Goal: Information Seeking & Learning: Find specific fact

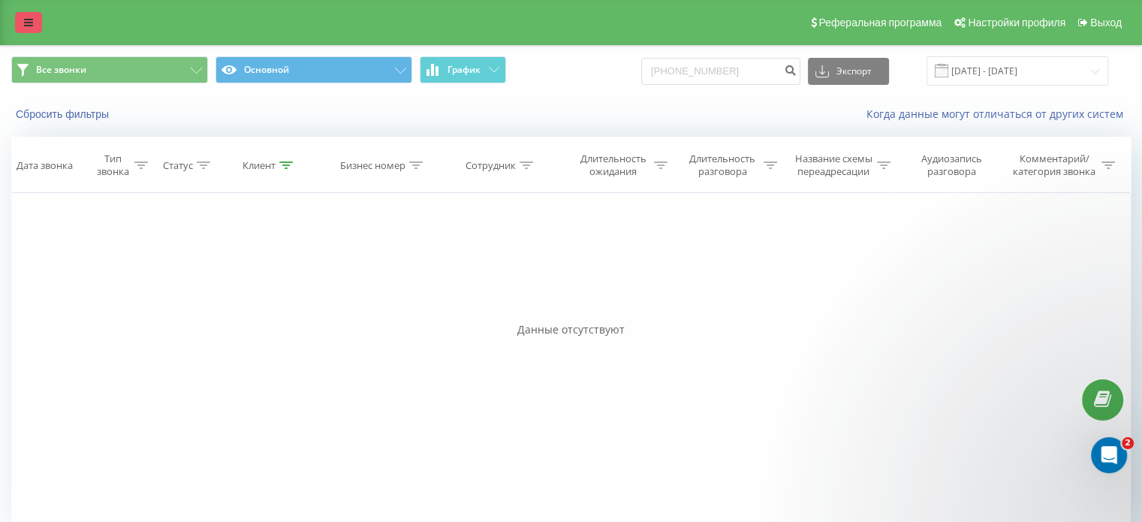
click at [25, 26] on icon at bounding box center [28, 22] width 9 height 11
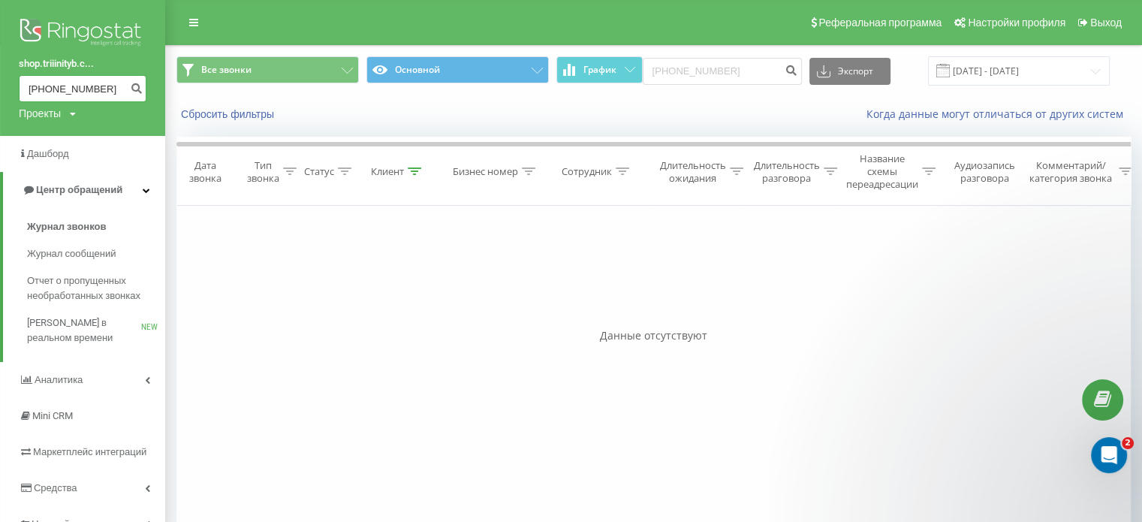
click at [99, 89] on input "+380992352593" at bounding box center [83, 88] width 128 height 27
drag, startPoint x: 106, startPoint y: 87, endPoint x: 0, endPoint y: 71, distance: 107.0
click at [0, 71] on div "shop.triiinityb.c... +380992352593 Проекты parkavenuevip.com.ua triiinity.com.u…" at bounding box center [82, 68] width 165 height 136
paste input "675359230"
type input "+380675359230"
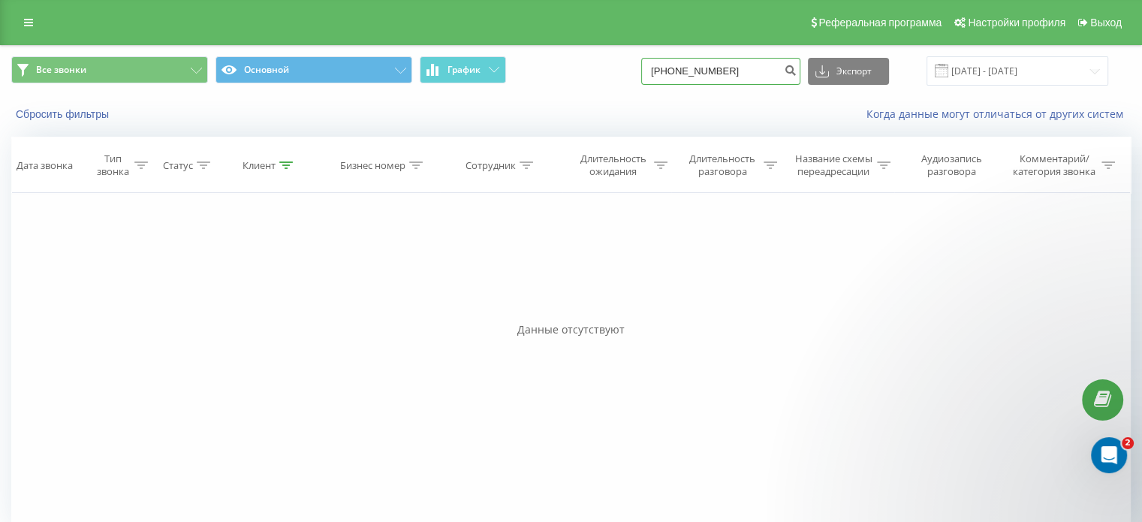
click at [705, 69] on input "+380675359230" at bounding box center [720, 71] width 159 height 27
click at [1090, 83] on input "23.06.2025 - 23.09.2025" at bounding box center [1017, 70] width 182 height 29
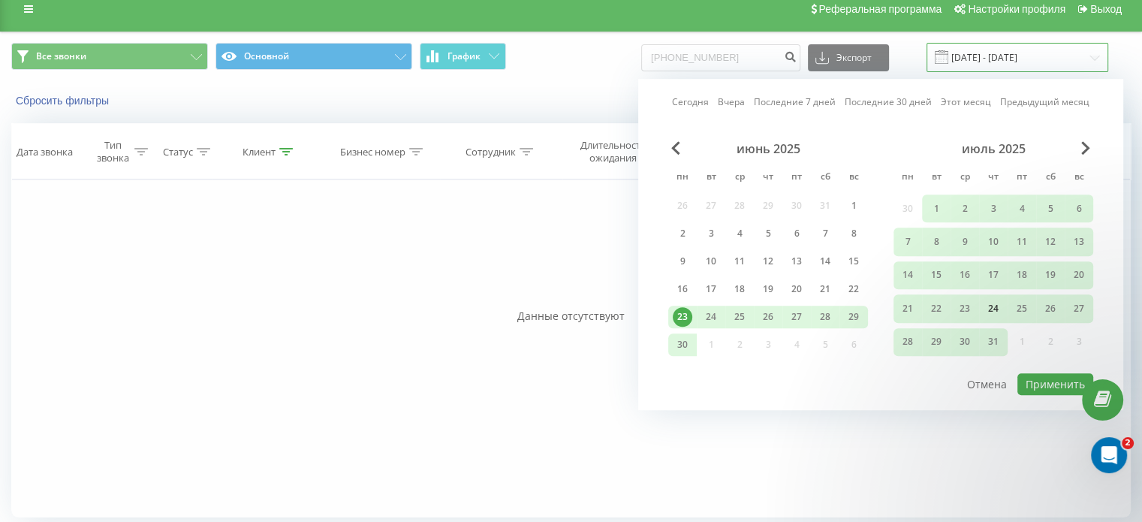
scroll to position [21, 0]
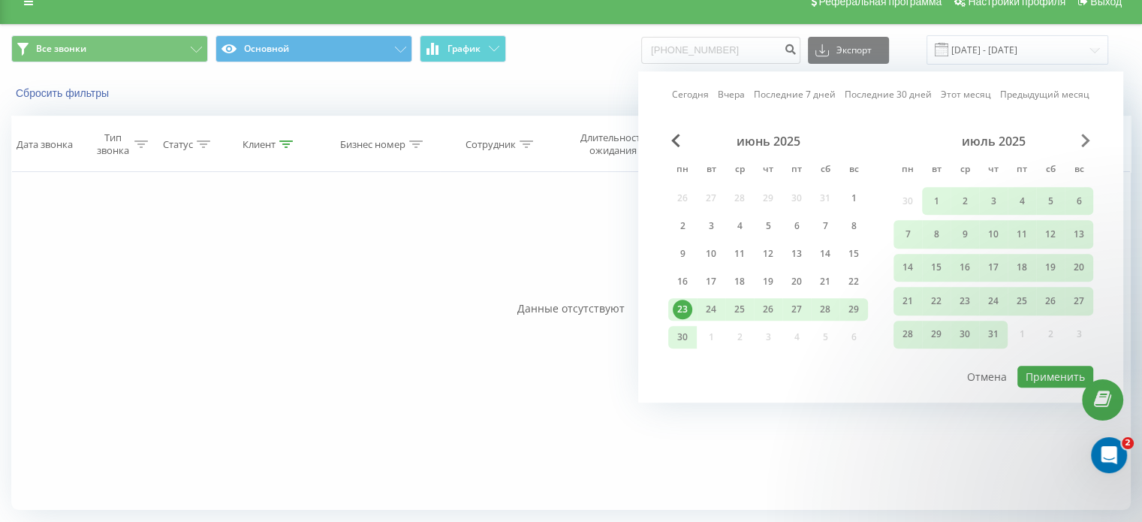
click at [1088, 136] on span "Next Month" at bounding box center [1085, 141] width 9 height 14
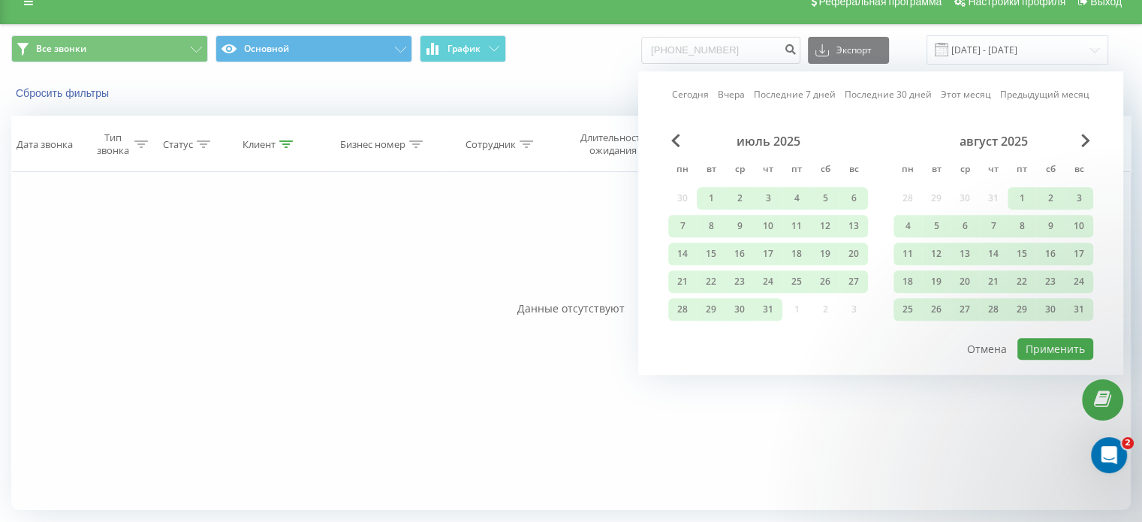
click at [1078, 137] on div "август 2025" at bounding box center [993, 141] width 200 height 15
click at [1087, 141] on span "Next Month" at bounding box center [1085, 141] width 9 height 14
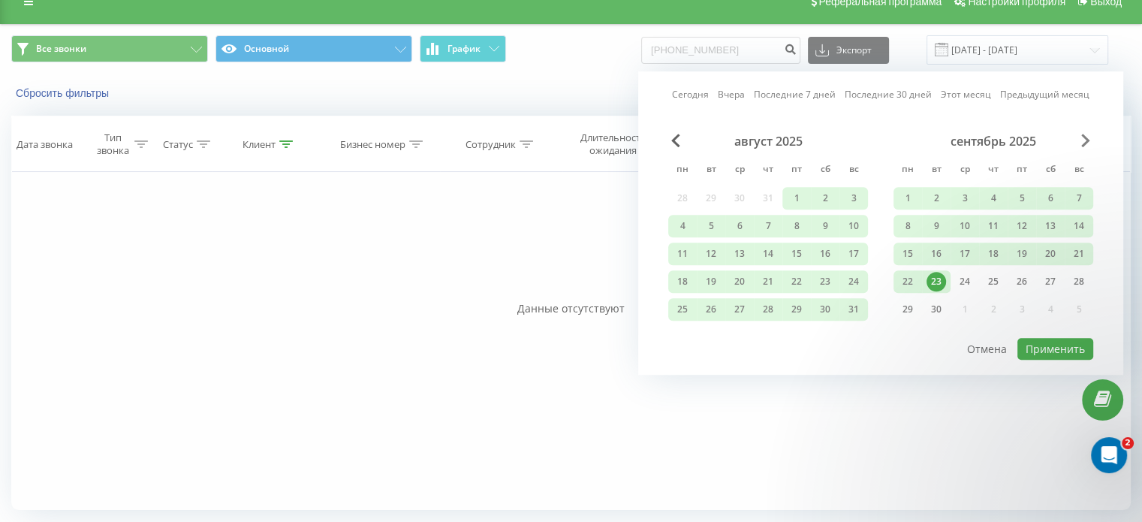
click at [1086, 140] on span "Next Month" at bounding box center [1085, 141] width 9 height 14
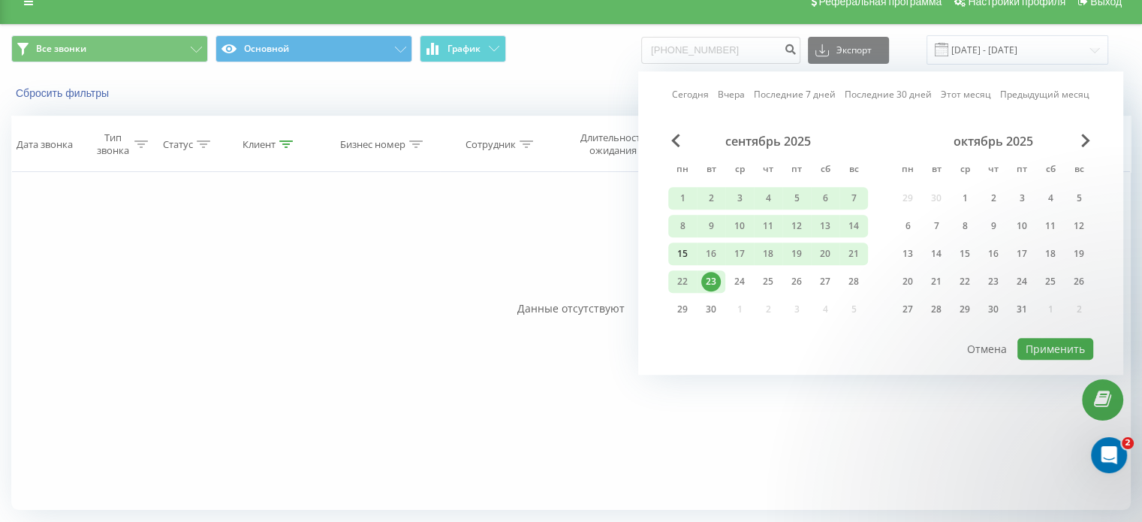
click at [678, 246] on div "15" at bounding box center [682, 254] width 20 height 20
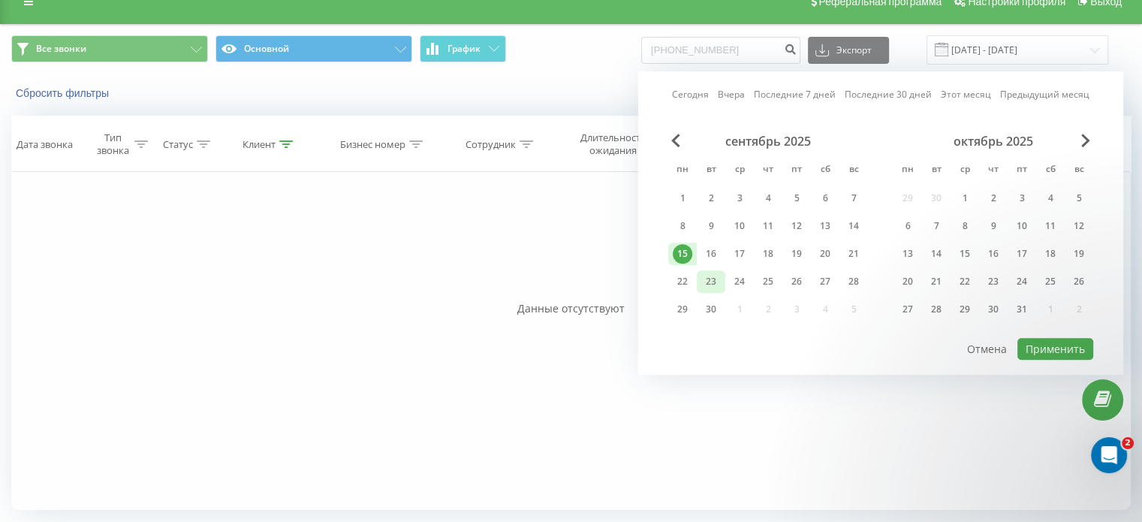
click at [712, 280] on div "23" at bounding box center [711, 282] width 20 height 20
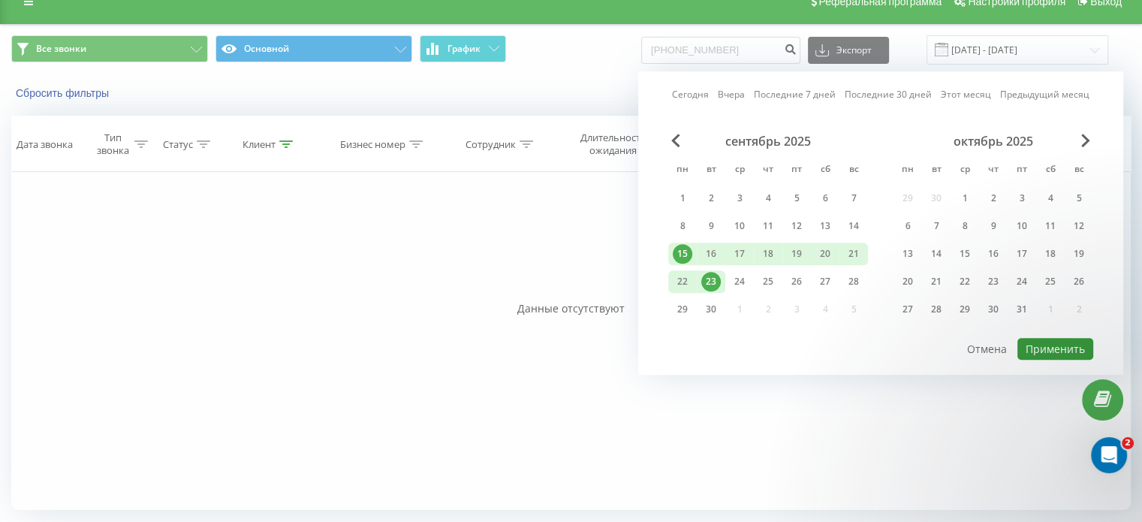
click at [1086, 347] on button "Применить" at bounding box center [1055, 349] width 76 height 22
type input "15.09.2025 - 23.09.2025"
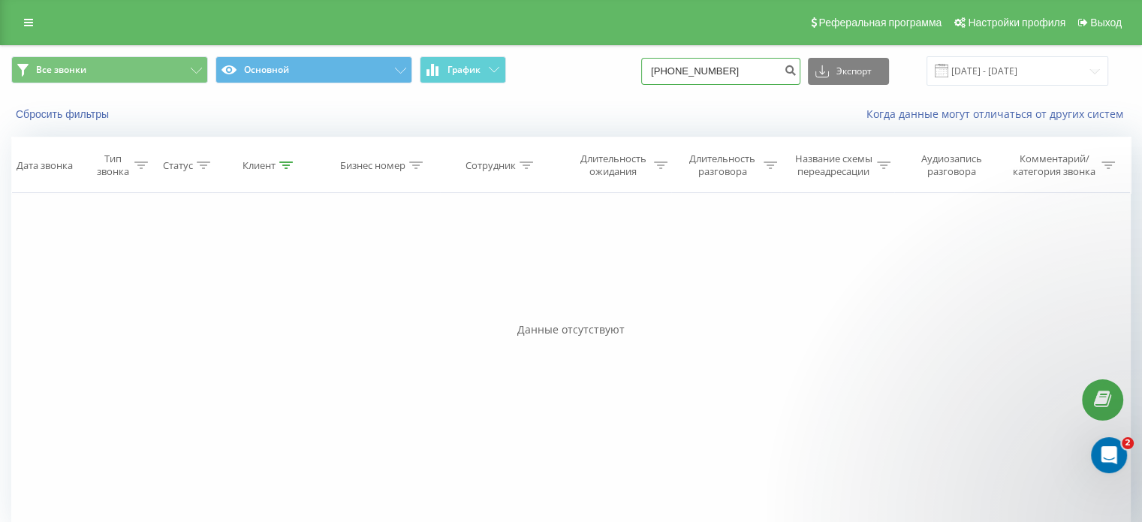
click at [751, 77] on input "+380675359230" at bounding box center [720, 71] width 159 height 27
click at [22, 31] on link at bounding box center [28, 22] width 27 height 21
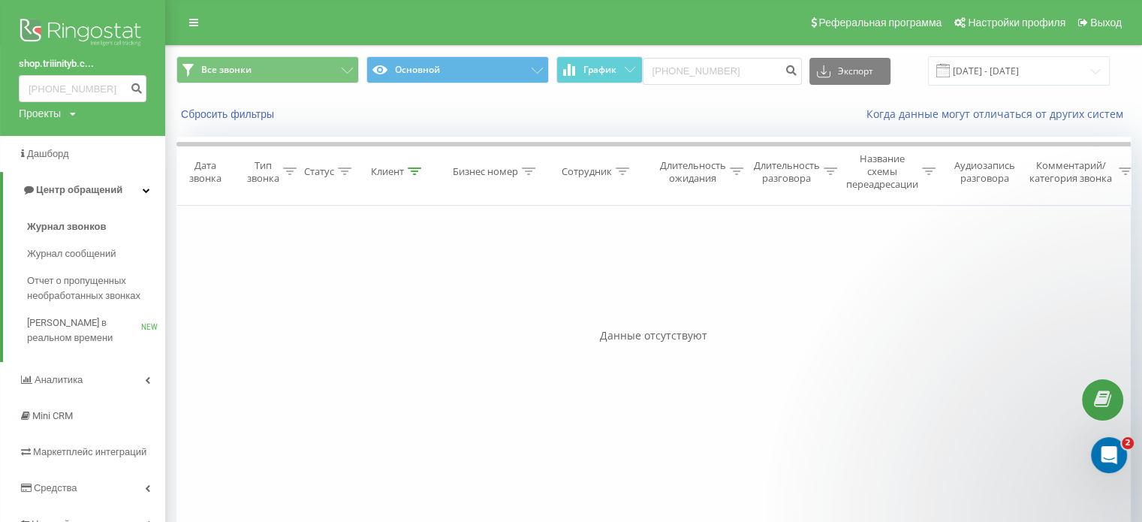
click at [74, 115] on icon at bounding box center [73, 114] width 6 height 9
click at [102, 224] on link "[DOMAIN_NAME]" at bounding box center [68, 221] width 73 height 12
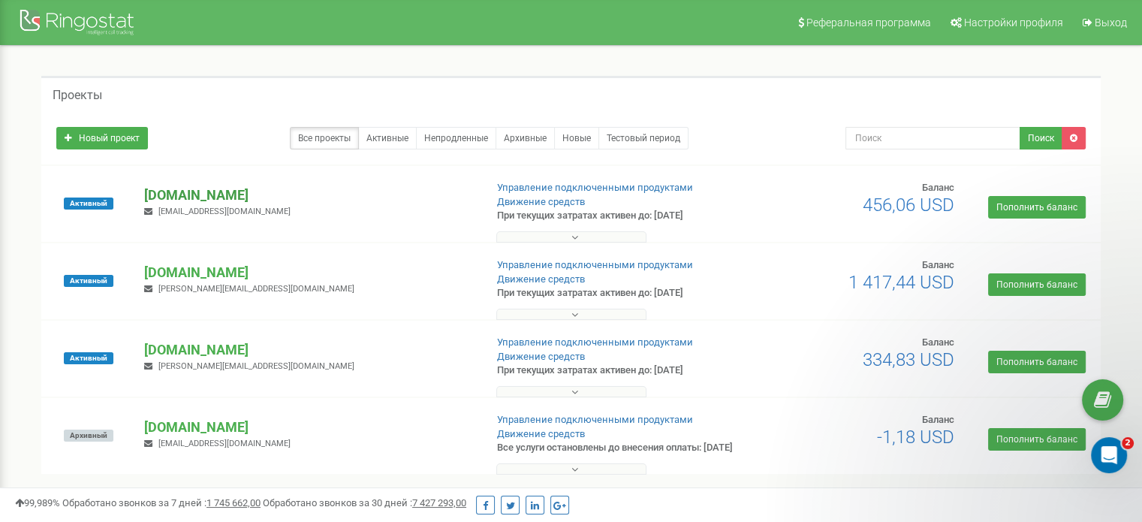
click at [230, 193] on p "[DOMAIN_NAME]" at bounding box center [308, 195] width 328 height 20
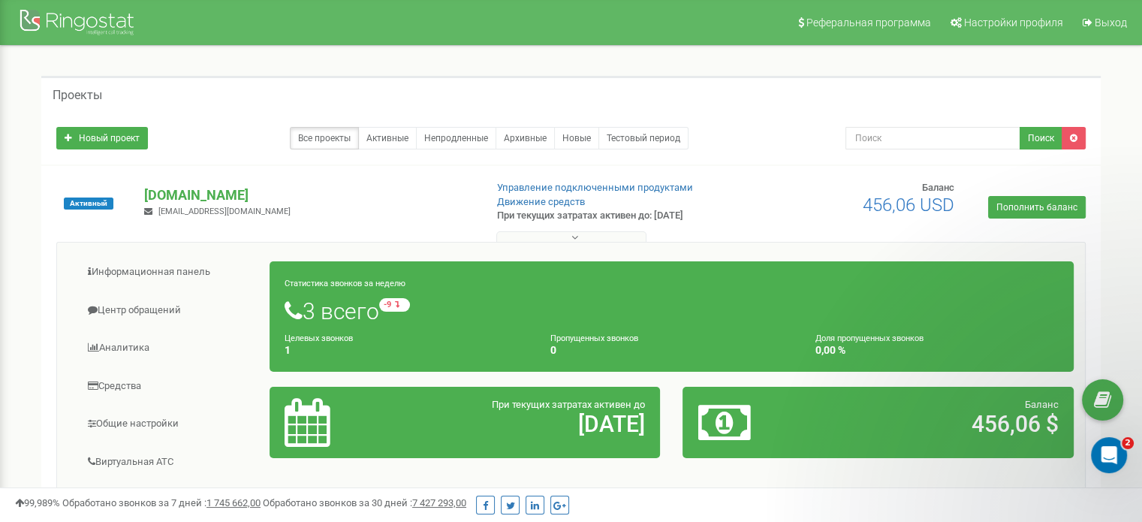
click at [574, 232] on icon at bounding box center [574, 237] width 7 height 11
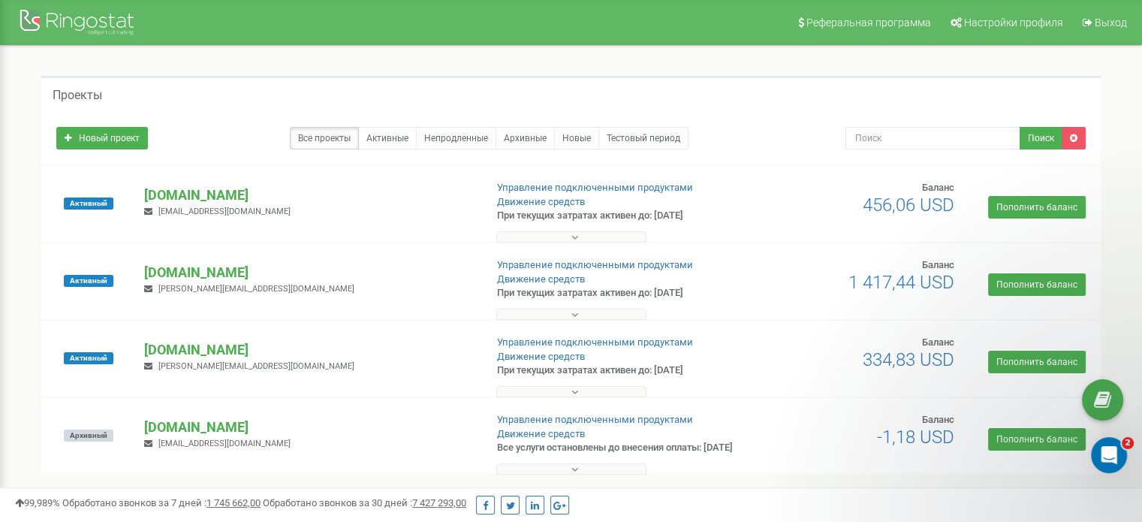
click at [574, 232] on icon at bounding box center [574, 237] width 7 height 11
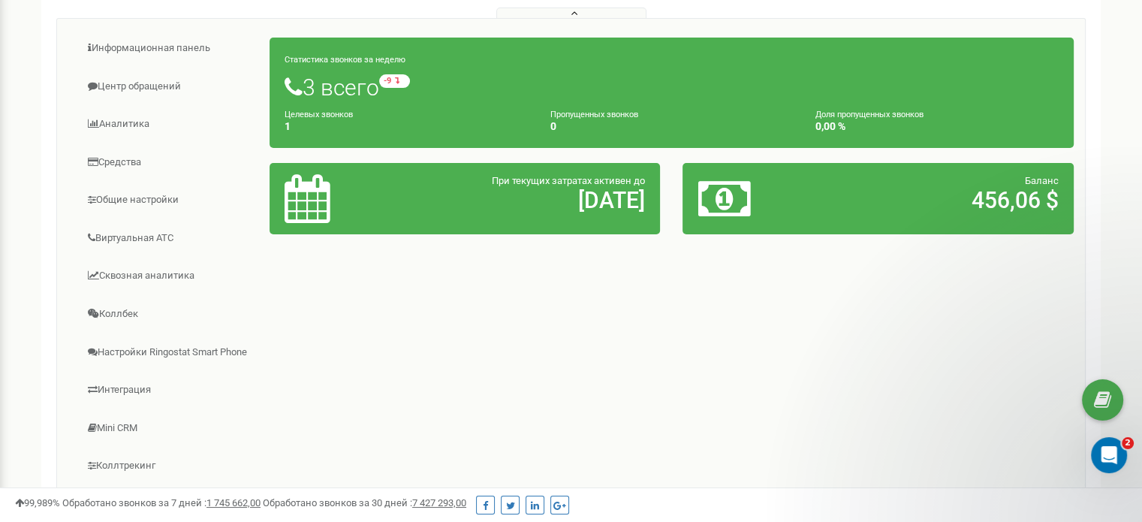
scroll to position [225, 0]
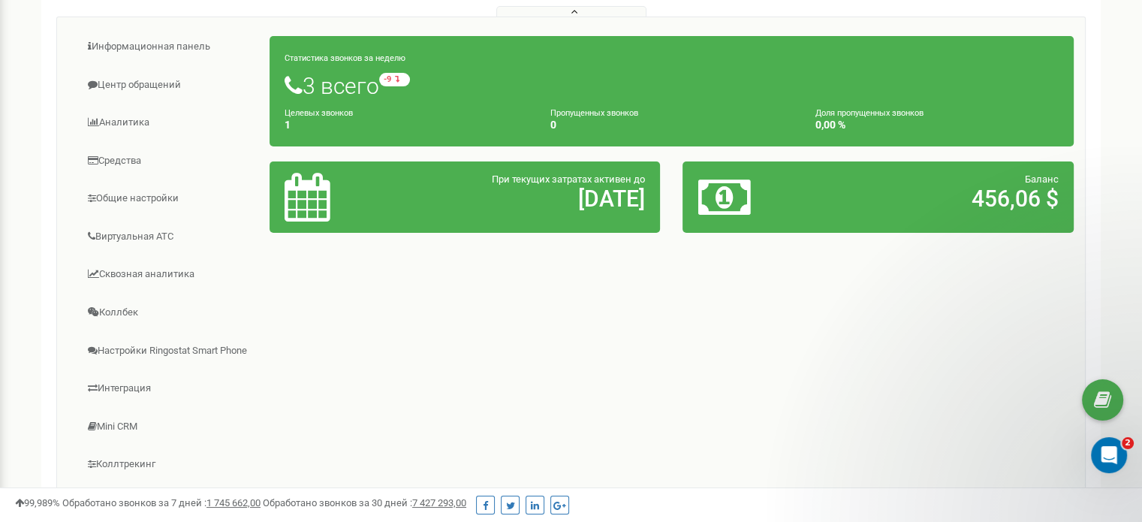
click at [558, 361] on div "Информационная панель Центр обращений Аналитика Средства 1" at bounding box center [570, 257] width 1029 height 480
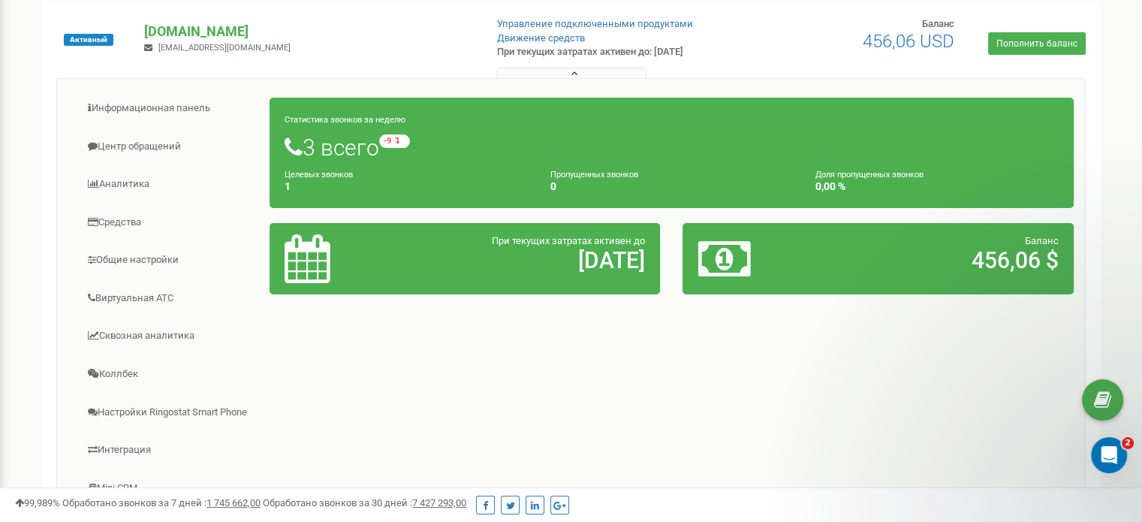
scroll to position [75, 0]
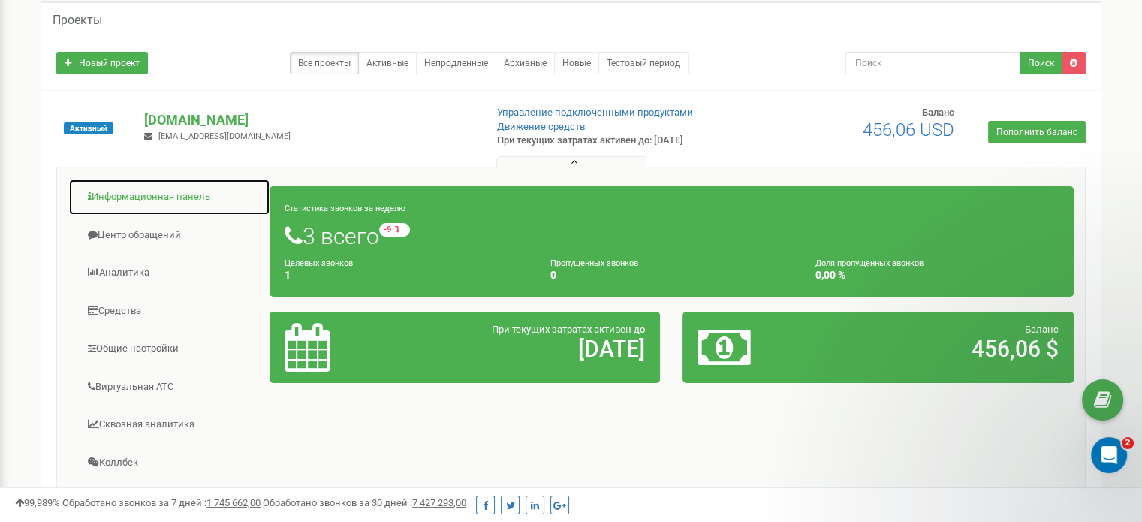
click at [166, 193] on link "Информационная панель" at bounding box center [169, 197] width 202 height 37
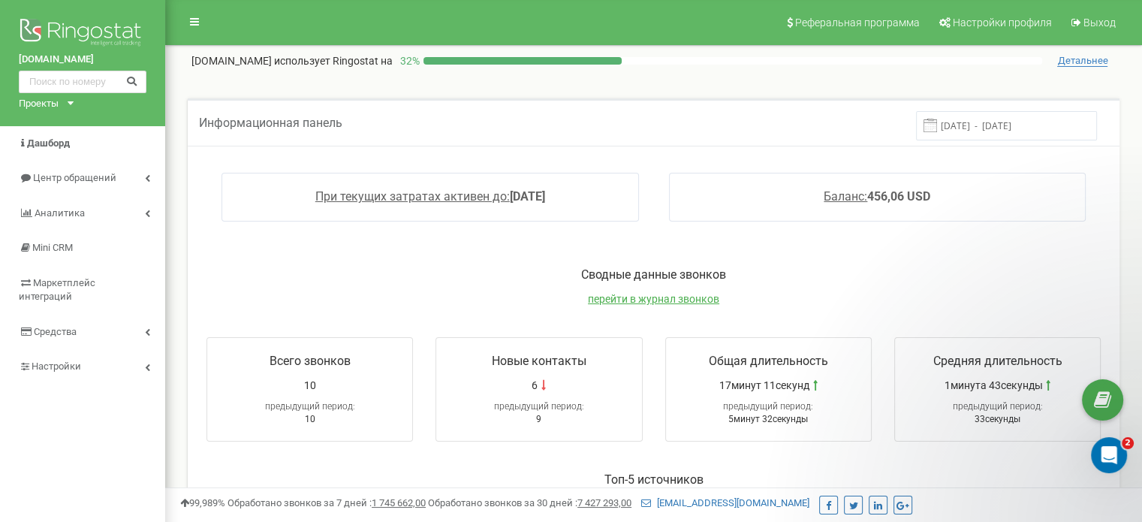
click at [978, 137] on input "[DATE] - [DATE]" at bounding box center [1006, 125] width 181 height 29
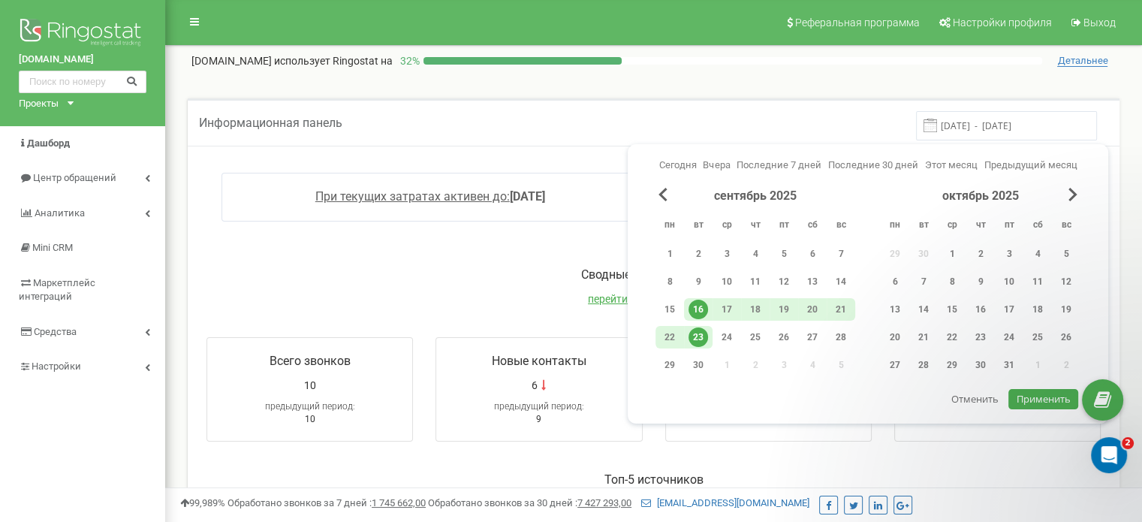
click at [967, 128] on input "16.09.2025 - 23.09.2025" at bounding box center [1006, 125] width 181 height 29
click at [841, 310] on div "21" at bounding box center [841, 309] width 20 height 20
click at [702, 329] on div "23" at bounding box center [698, 337] width 20 height 20
click at [1021, 399] on span "Применить" at bounding box center [1043, 399] width 54 height 14
type input "21.09.2025 - 23.09.2025"
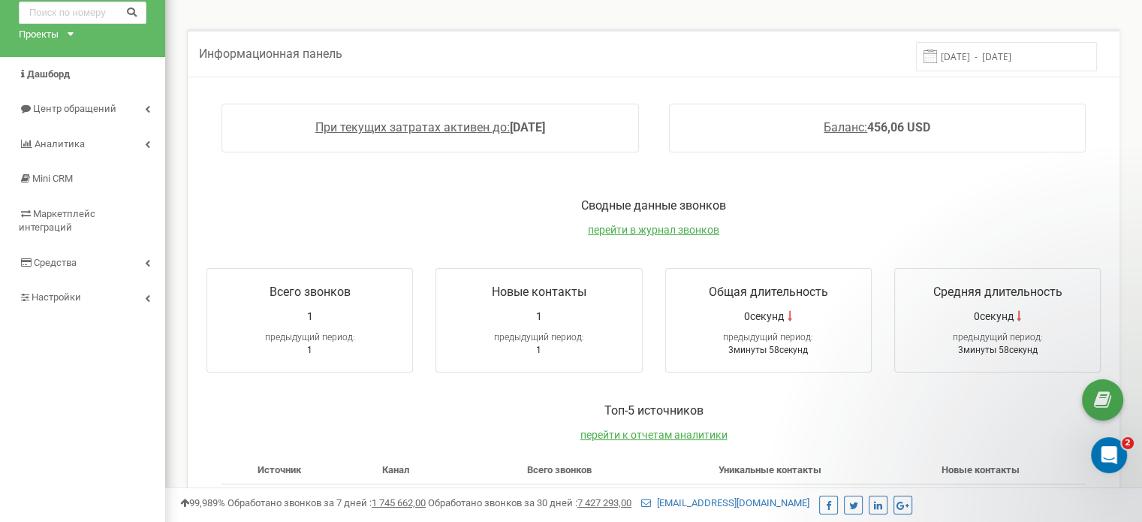
scroll to position [150, 0]
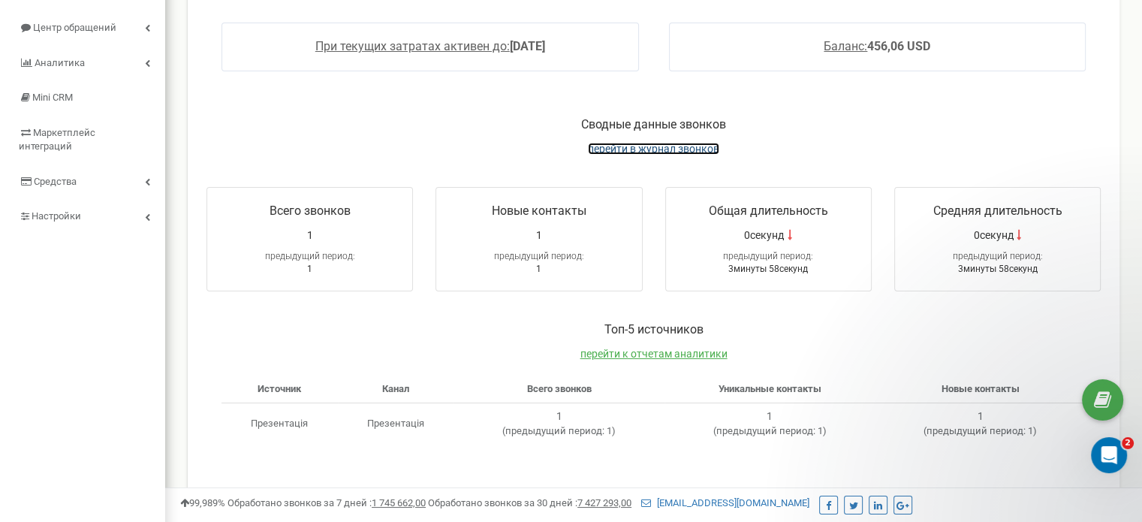
click at [705, 149] on span "перейти в журнал звонков" at bounding box center [653, 149] width 131 height 12
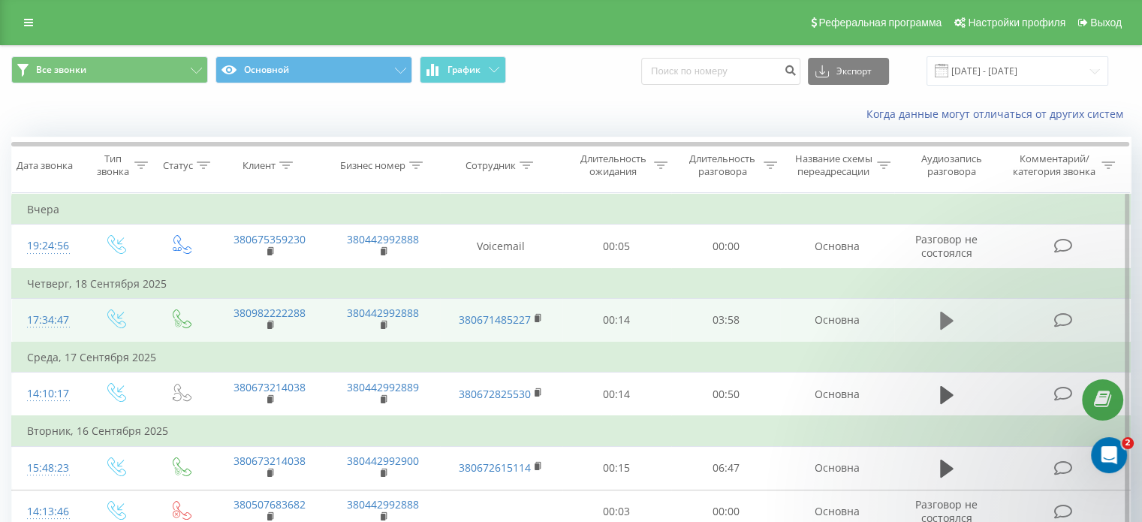
click at [946, 323] on icon at bounding box center [947, 320] width 14 height 18
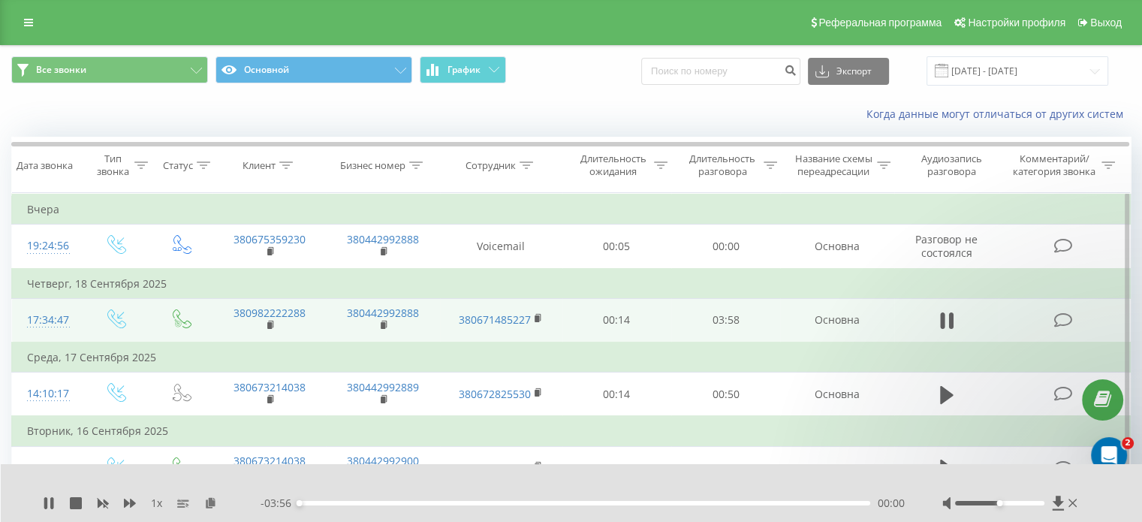
drag, startPoint x: 1018, startPoint y: 505, endPoint x: 1034, endPoint y: 505, distance: 16.5
click at [1034, 505] on div at bounding box center [1011, 502] width 138 height 15
drag, startPoint x: 1024, startPoint y: 504, endPoint x: 1046, endPoint y: 505, distance: 22.6
click at [1046, 505] on div at bounding box center [1011, 502] width 138 height 15
click at [155, 507] on span "1 x" at bounding box center [156, 502] width 11 height 15
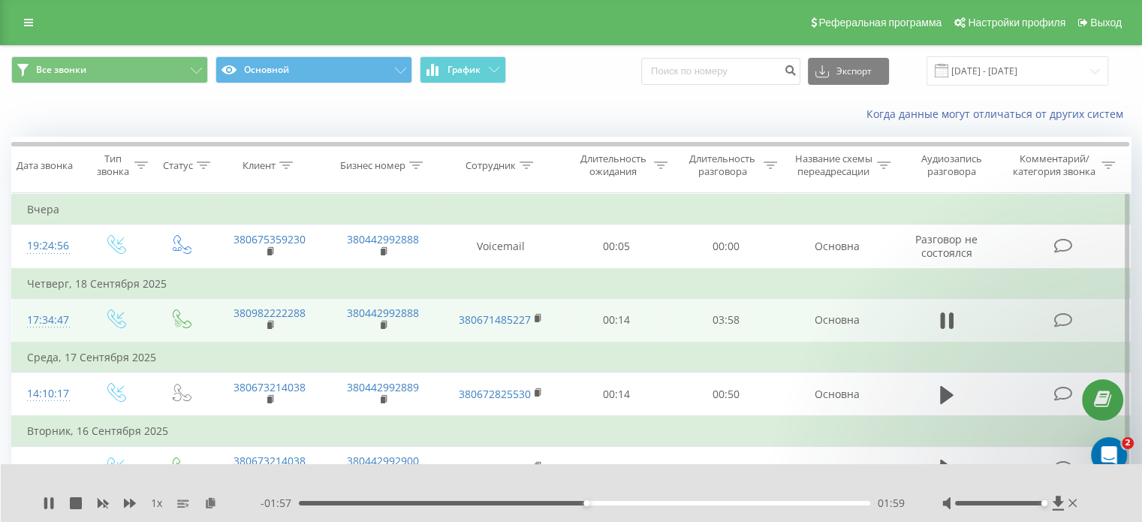
click at [157, 501] on span "1 x" at bounding box center [156, 502] width 11 height 15
click at [159, 506] on span "1 x" at bounding box center [156, 502] width 11 height 15
click at [153, 504] on span "1 x" at bounding box center [156, 502] width 11 height 15
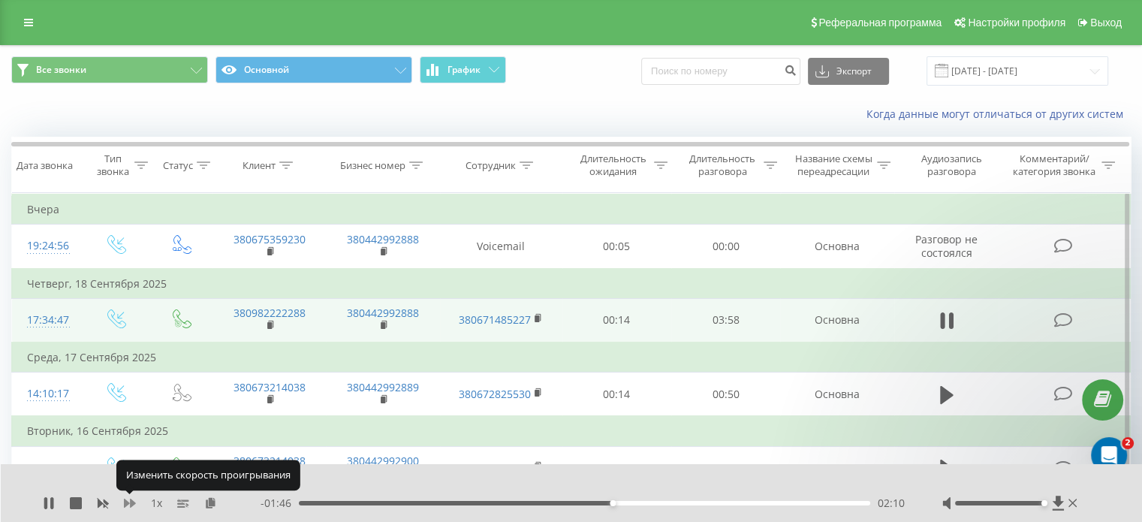
click at [129, 503] on icon at bounding box center [130, 503] width 12 height 12
click at [129, 504] on icon at bounding box center [130, 503] width 12 height 12
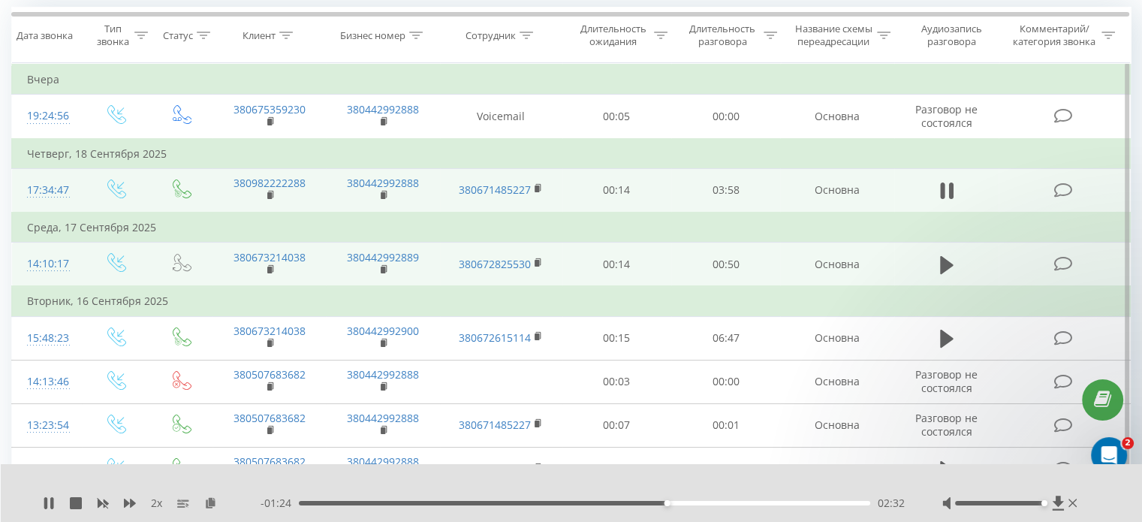
scroll to position [150, 0]
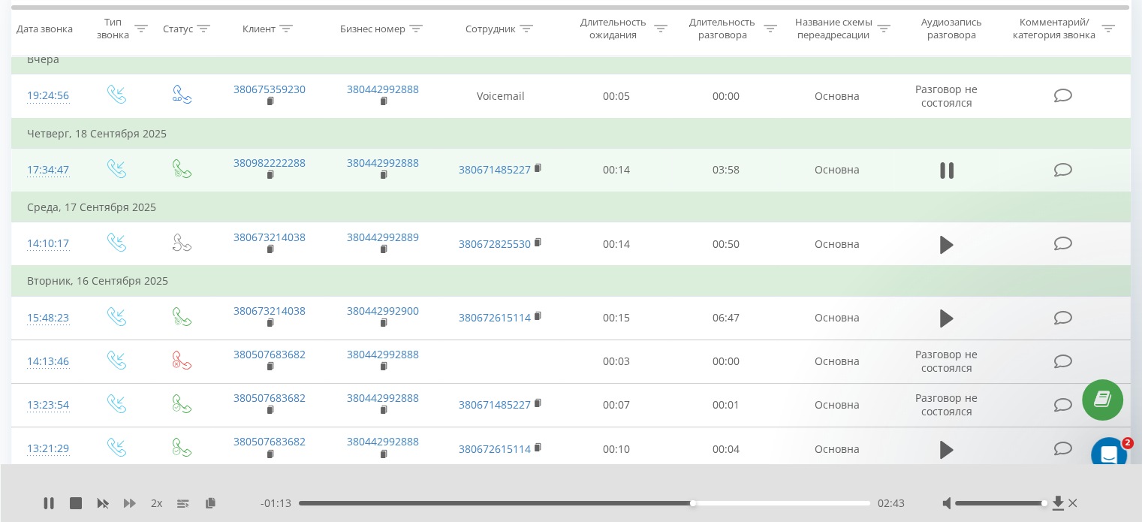
click at [132, 504] on icon at bounding box center [130, 502] width 12 height 9
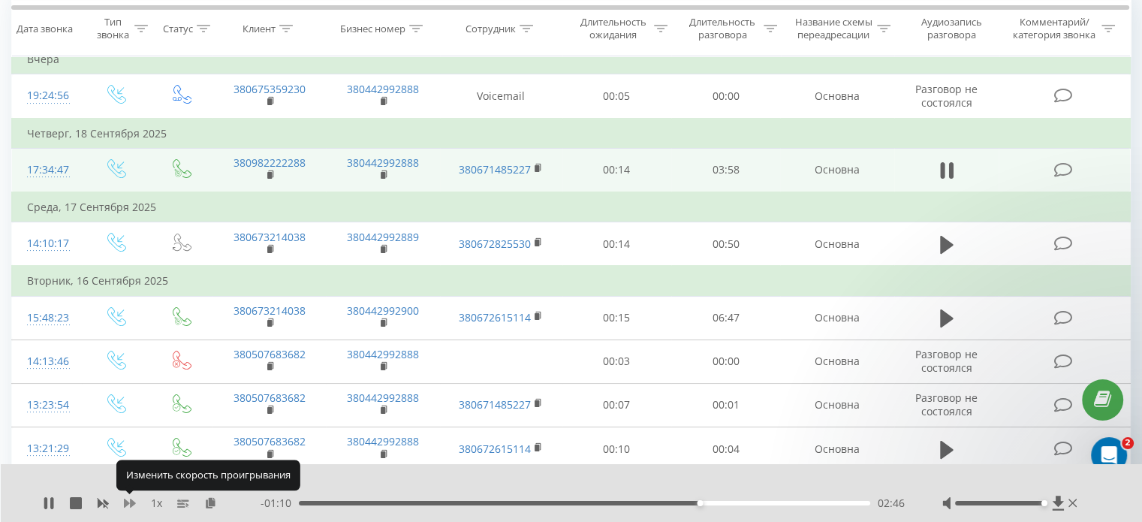
click at [132, 504] on icon at bounding box center [130, 502] width 12 height 9
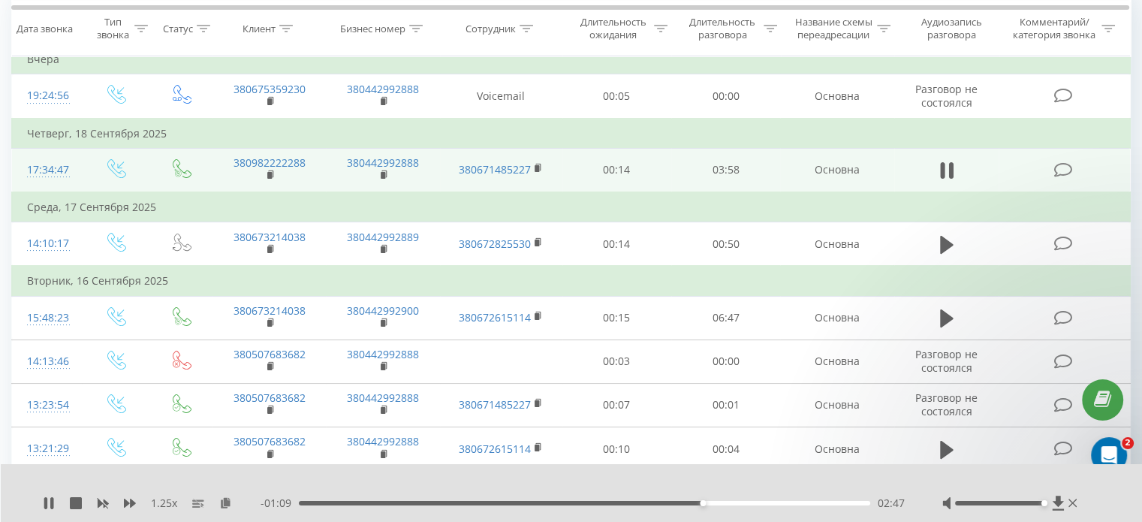
click at [138, 501] on div "1.25 x" at bounding box center [152, 502] width 218 height 15
click at [129, 501] on icon at bounding box center [130, 503] width 12 height 12
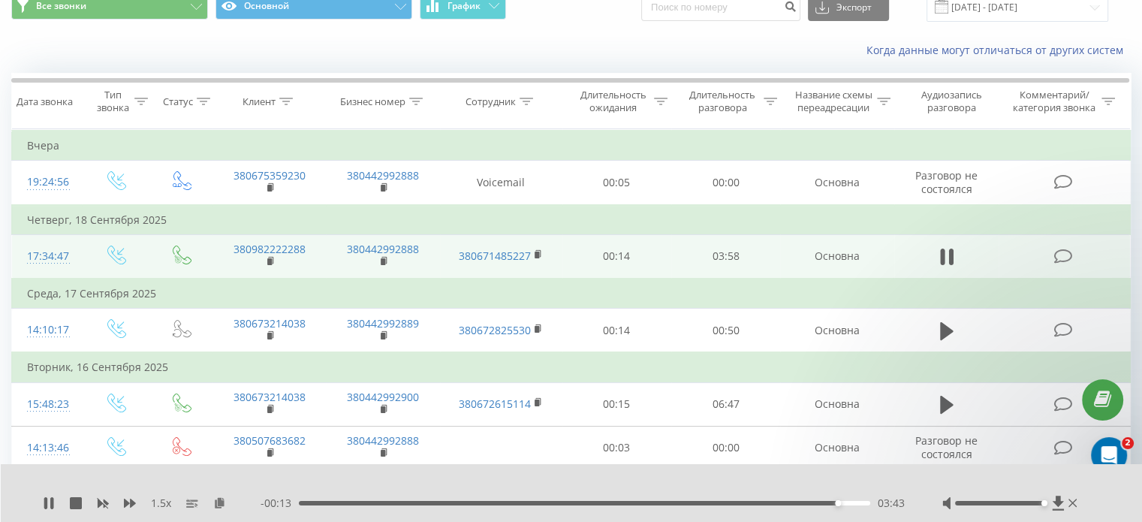
scroll to position [0, 0]
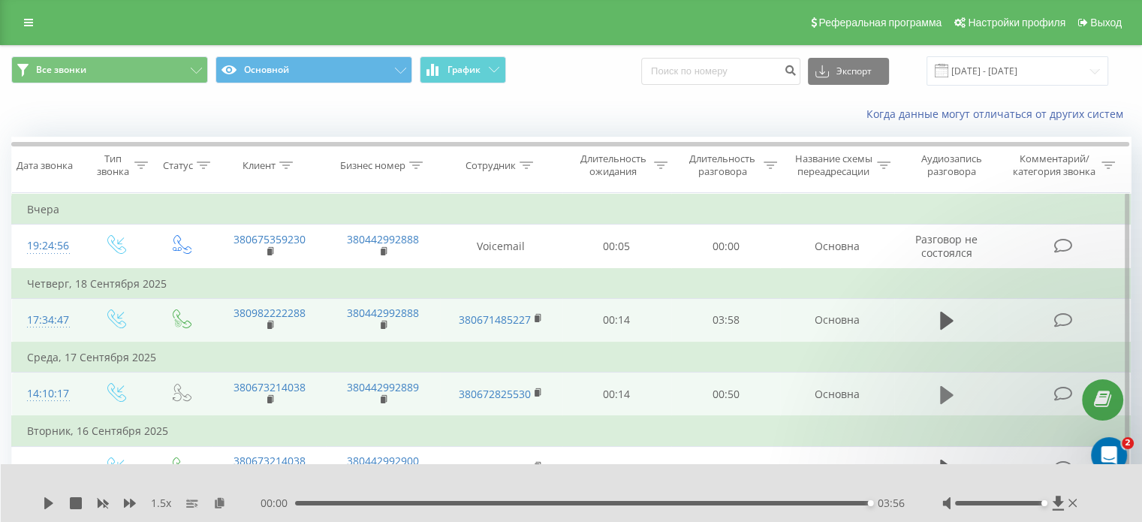
click at [944, 390] on icon at bounding box center [947, 394] width 14 height 18
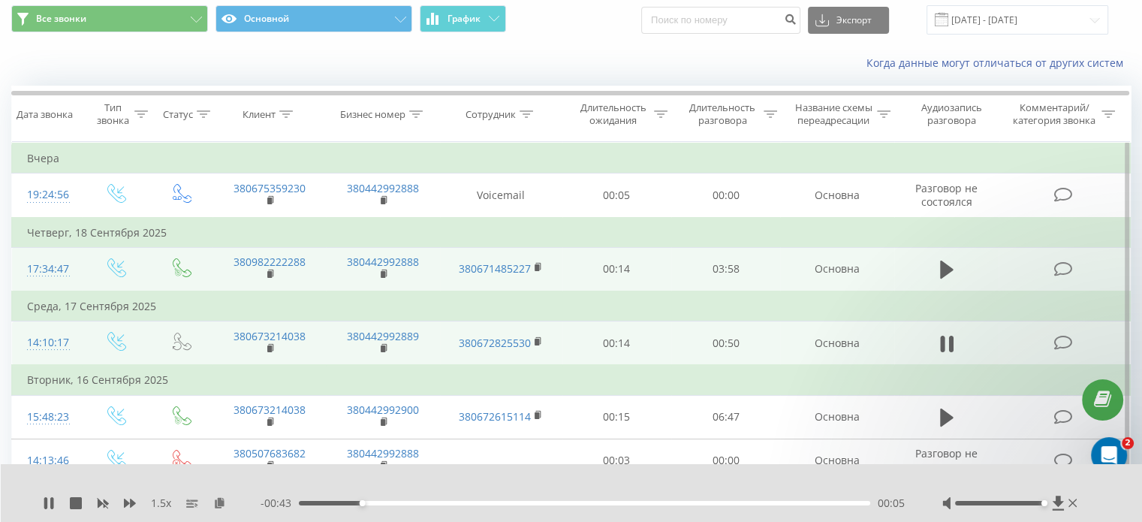
scroll to position [75, 0]
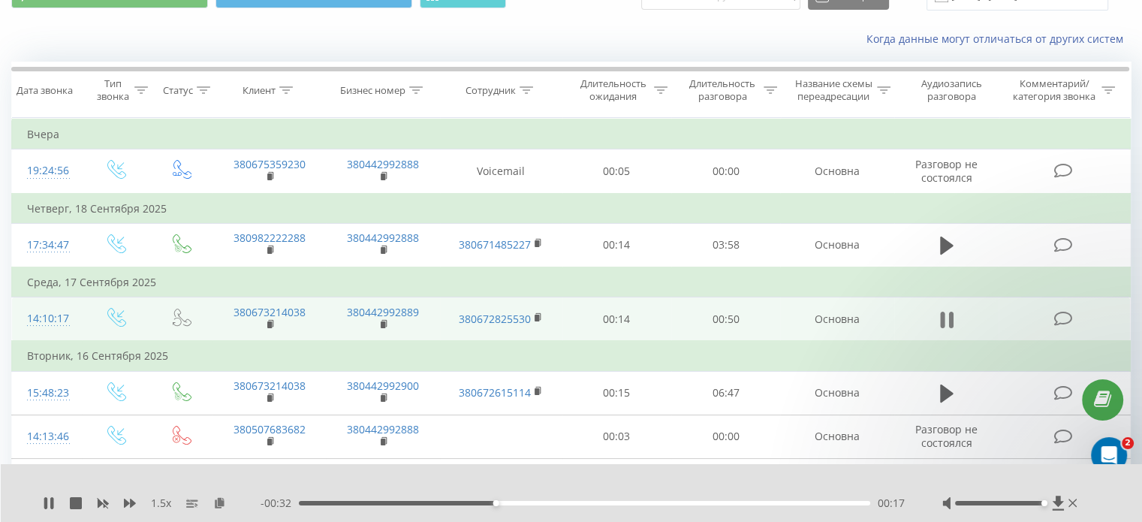
click at [945, 317] on icon at bounding box center [947, 319] width 14 height 21
click at [44, 502] on icon at bounding box center [48, 503] width 9 height 12
click at [495, 501] on div "00:17" at bounding box center [496, 503] width 6 height 6
click at [483, 501] on div "00:17" at bounding box center [584, 503] width 571 height 5
click at [66, 503] on div "1.5 x" at bounding box center [152, 502] width 218 height 15
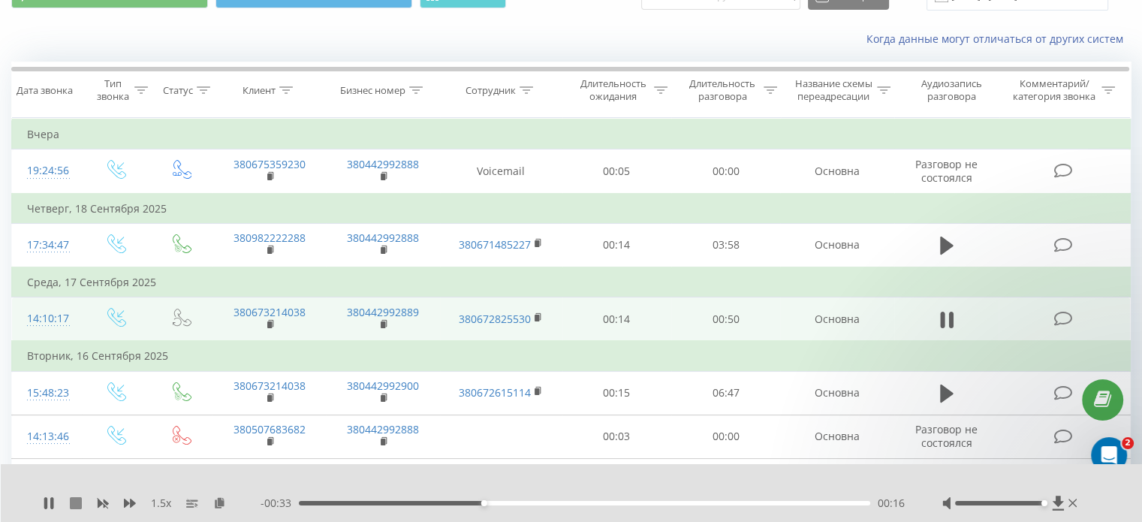
click at [74, 504] on icon at bounding box center [76, 503] width 12 height 12
click at [45, 501] on icon at bounding box center [48, 503] width 9 height 12
click at [327, 504] on div "00:02" at bounding box center [584, 503] width 571 height 5
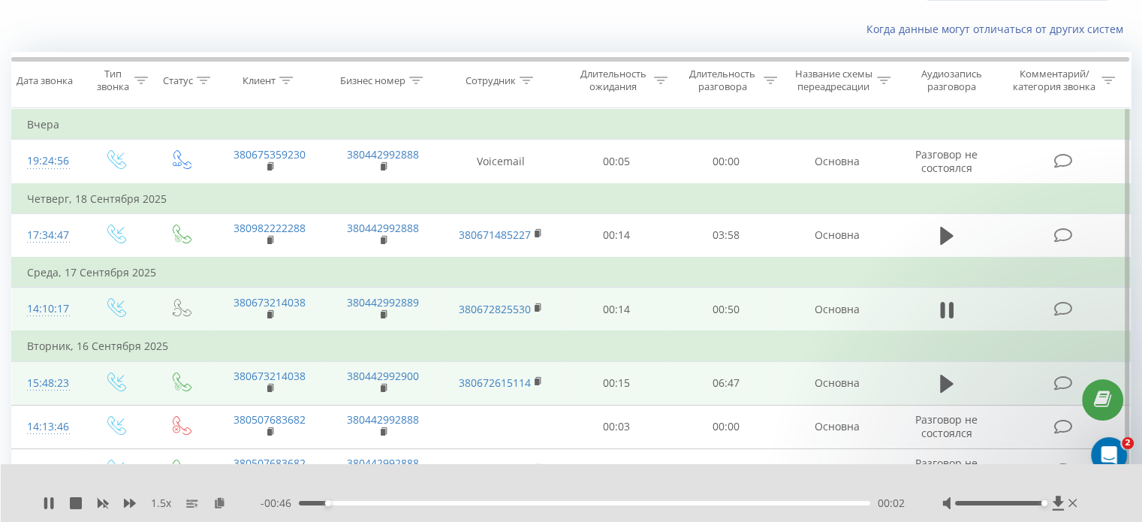
scroll to position [150, 0]
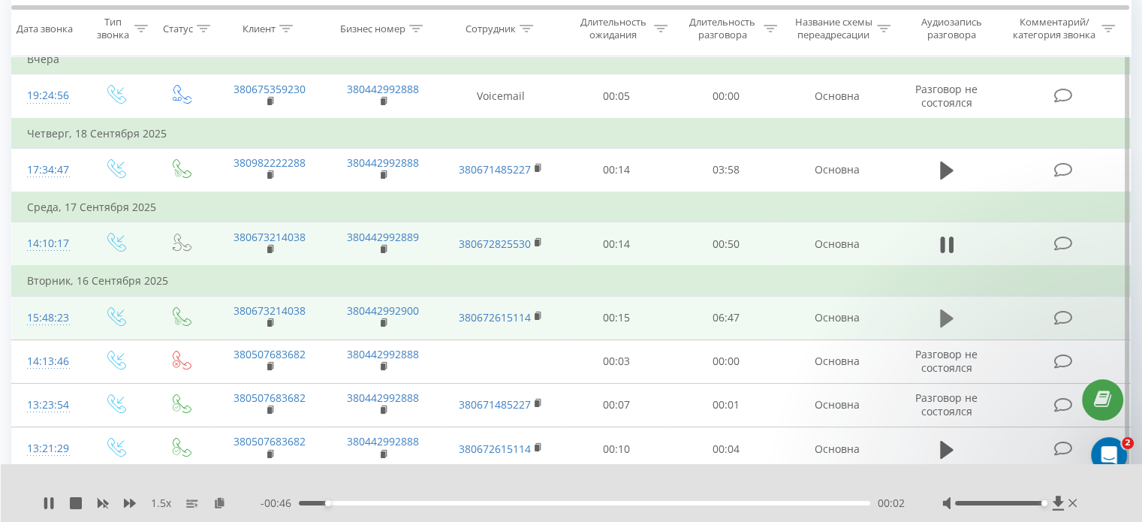
click at [942, 314] on icon at bounding box center [947, 318] width 14 height 18
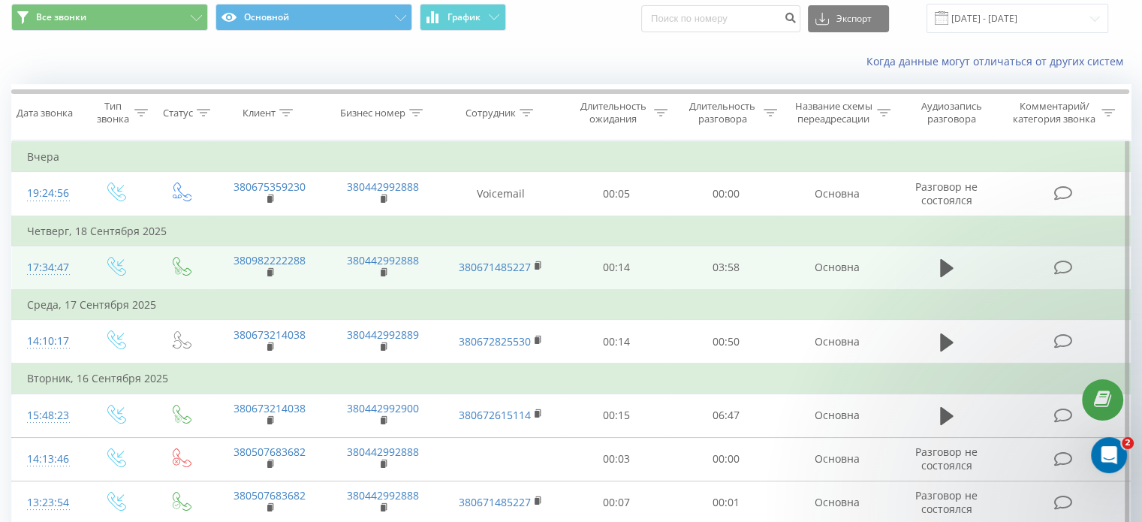
scroll to position [75, 0]
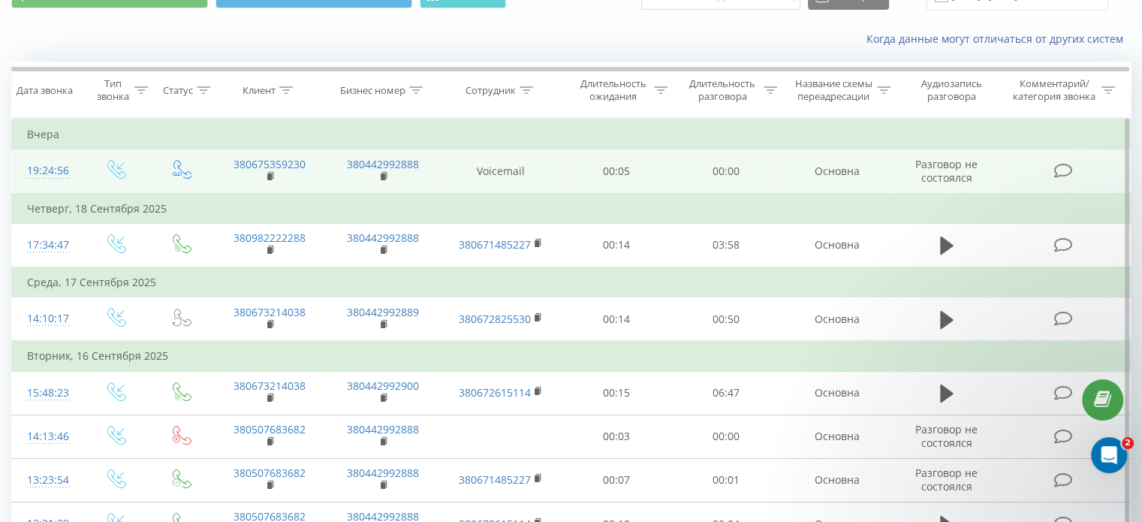
click at [180, 173] on icon at bounding box center [177, 174] width 9 height 4
click at [113, 168] on icon at bounding box center [116, 169] width 19 height 19
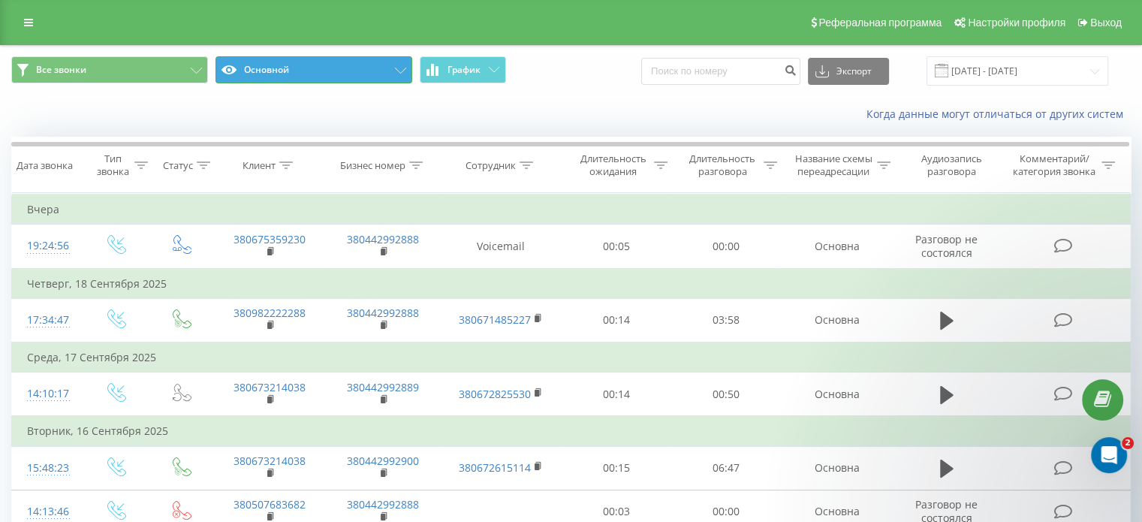
click at [395, 65] on button "Основной" at bounding box center [313, 69] width 197 height 27
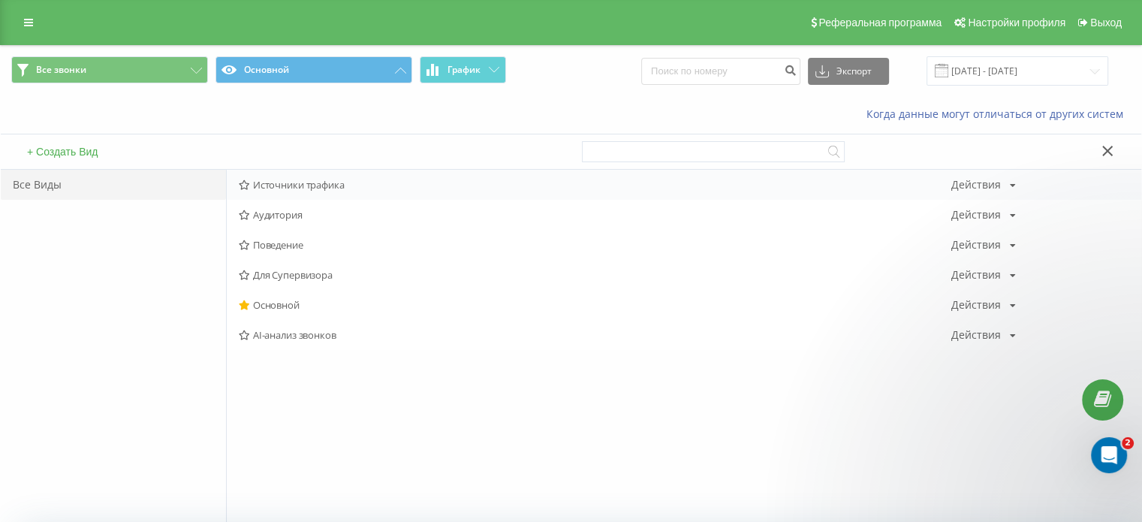
click at [305, 185] on span "Источники трафика" at bounding box center [595, 184] width 712 height 11
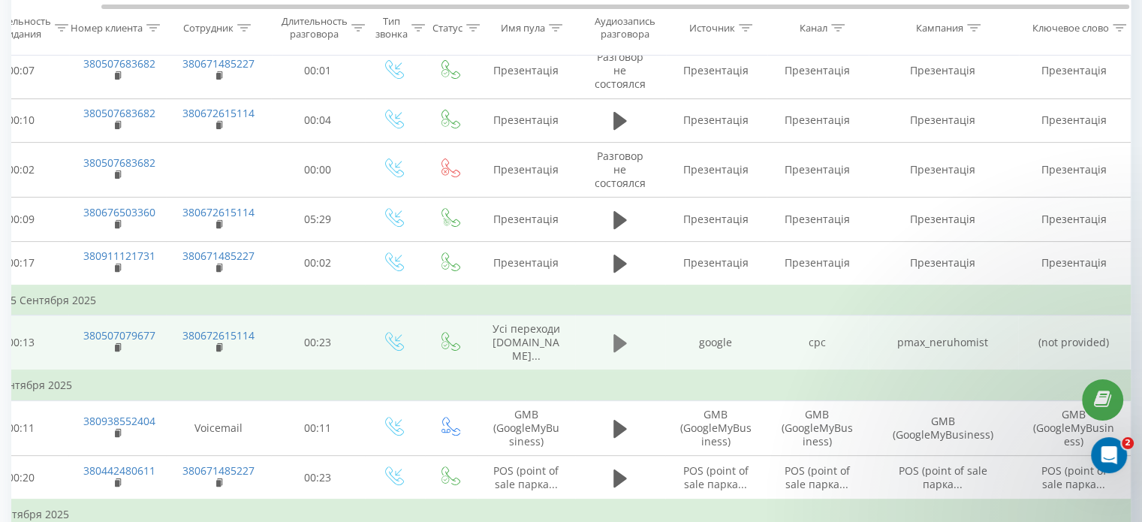
scroll to position [525, 0]
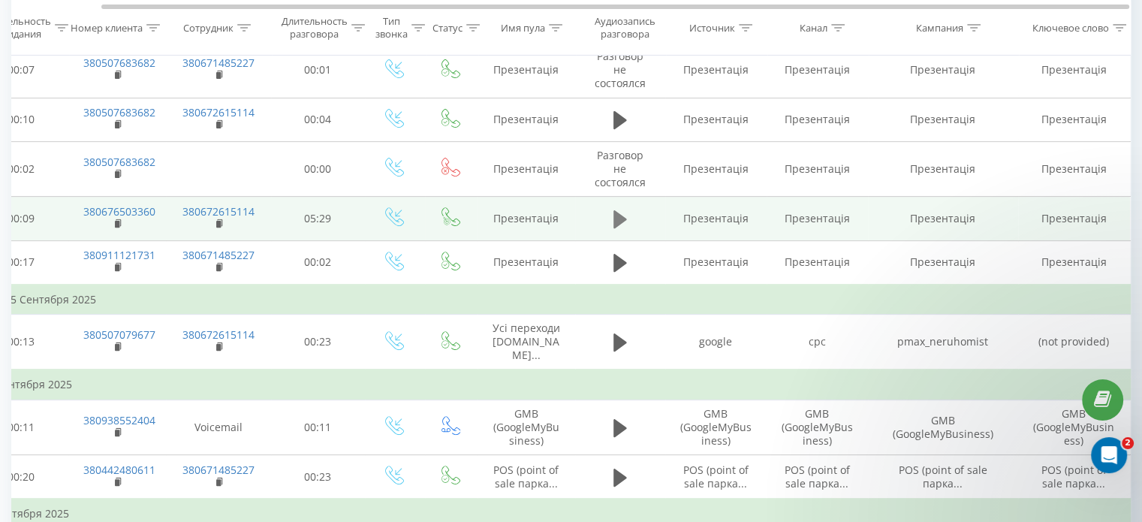
click at [617, 210] on icon at bounding box center [620, 219] width 14 height 18
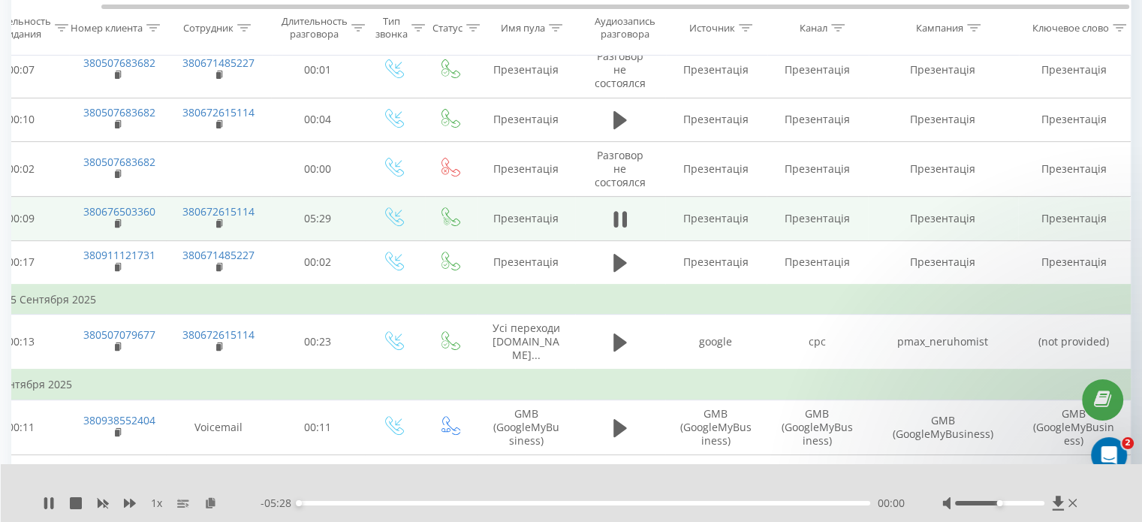
click at [1025, 498] on div at bounding box center [1011, 502] width 138 height 15
click at [1025, 502] on div at bounding box center [1011, 502] width 138 height 15
drag, startPoint x: 1025, startPoint y: 502, endPoint x: 1045, endPoint y: 505, distance: 19.7
click at [1044, 505] on div at bounding box center [999, 503] width 89 height 5
click at [362, 502] on div "00:36" at bounding box center [584, 503] width 571 height 5
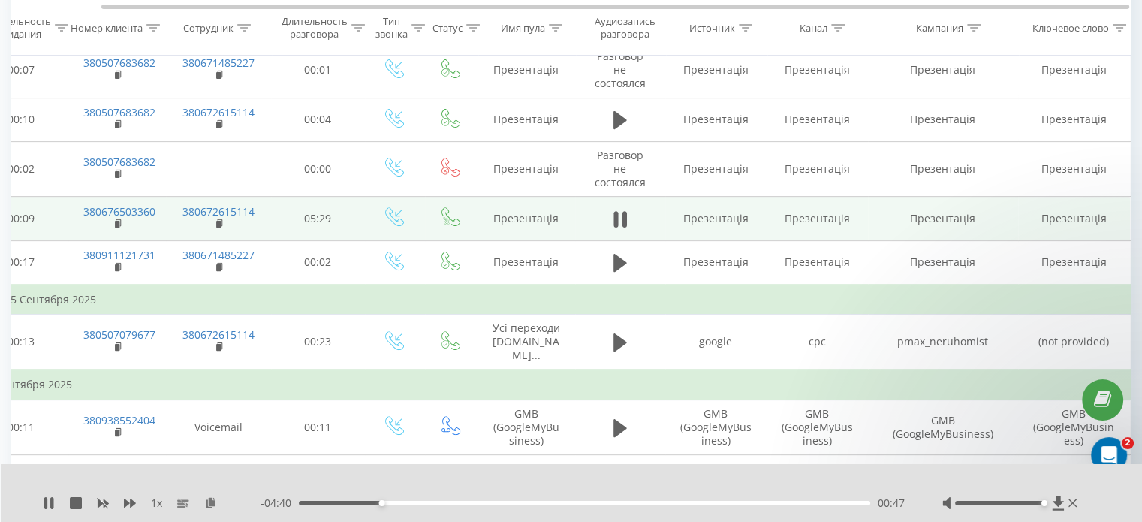
click at [552, 505] on div "- 04:40 00:47 00:47" at bounding box center [582, 502] width 644 height 15
click at [552, 501] on div "00:48" at bounding box center [584, 503] width 571 height 5
click at [593, 503] on div "02:49" at bounding box center [584, 503] width 571 height 5
click at [621, 211] on icon at bounding box center [623, 219] width 5 height 17
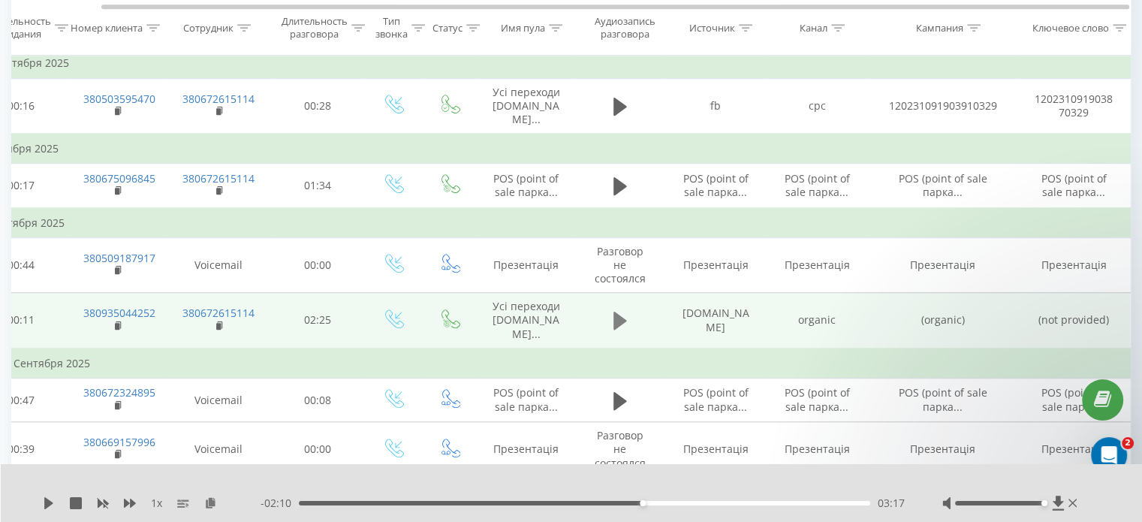
click at [621, 311] on icon at bounding box center [620, 320] width 14 height 18
click at [357, 502] on div "00:01" at bounding box center [584, 503] width 571 height 5
click at [615, 312] on icon at bounding box center [615, 320] width 5 height 17
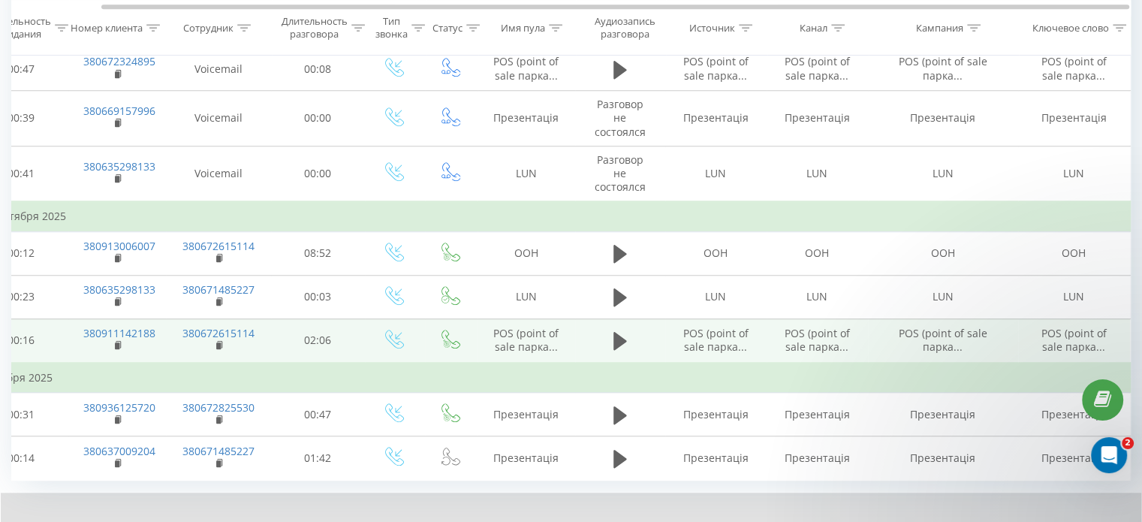
scroll to position [1325, 0]
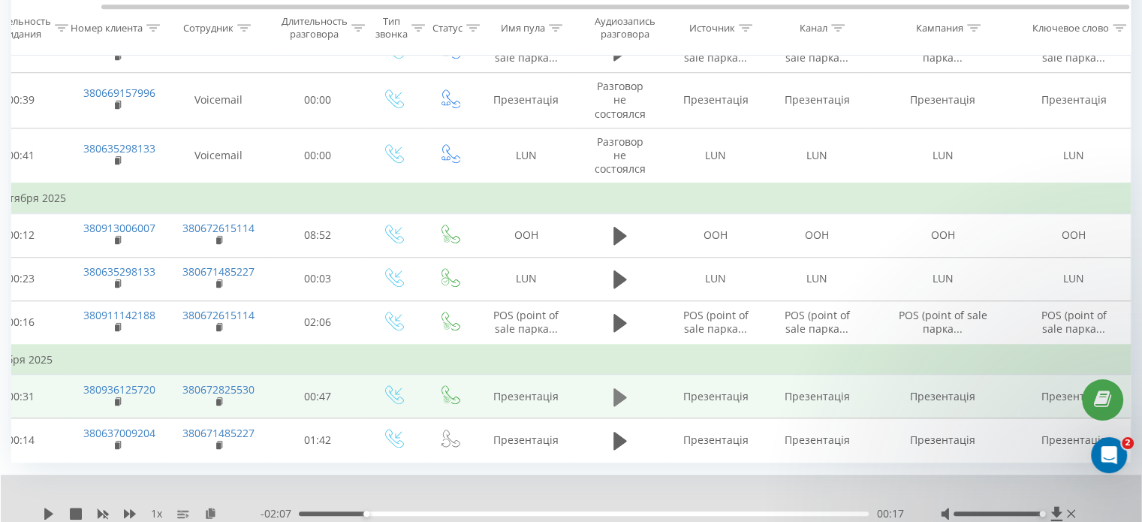
click at [618, 388] on icon at bounding box center [620, 397] width 14 height 18
click at [996, 506] on div at bounding box center [1009, 513] width 138 height 15
drag, startPoint x: 993, startPoint y: 459, endPoint x: 961, endPoint y: 457, distance: 32.3
click at [961, 511] on div at bounding box center [997, 513] width 89 height 5
click at [977, 511] on div at bounding box center [997, 513] width 89 height 5
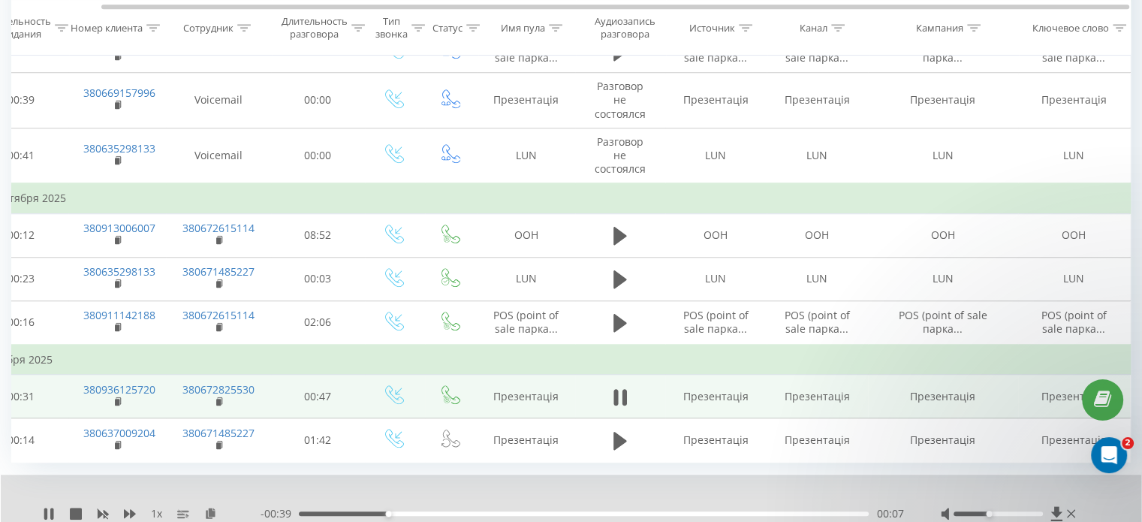
click at [988, 511] on div at bounding box center [997, 513] width 89 height 5
click at [1000, 511] on div at bounding box center [997, 513] width 89 height 5
click at [991, 511] on div at bounding box center [997, 513] width 89 height 5
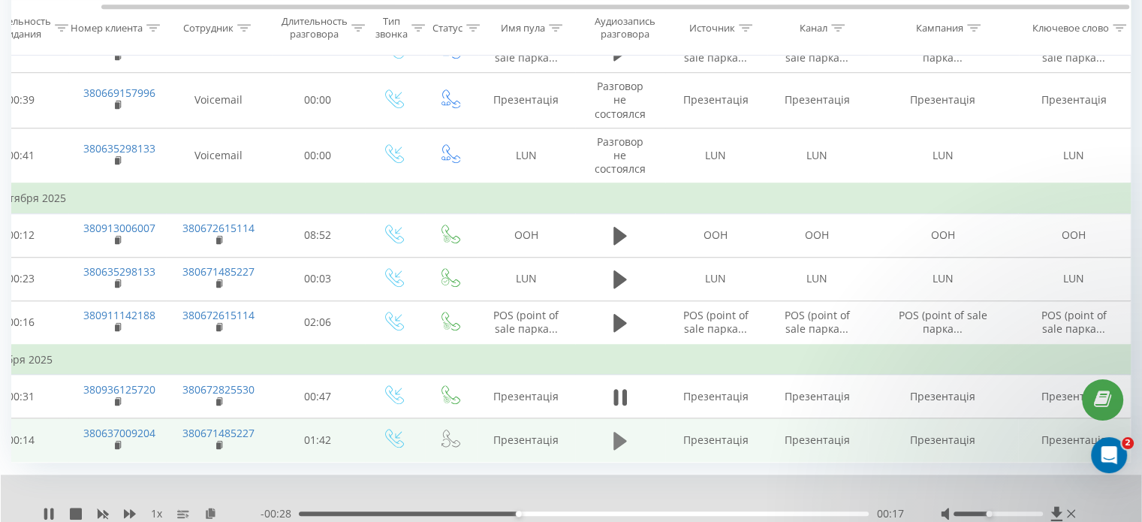
click at [615, 432] on icon at bounding box center [620, 441] width 14 height 18
click at [982, 511] on div at bounding box center [997, 513] width 89 height 5
click at [985, 511] on div at bounding box center [997, 513] width 89 height 5
click at [994, 511] on div at bounding box center [997, 513] width 89 height 5
click at [985, 511] on div at bounding box center [997, 513] width 89 height 5
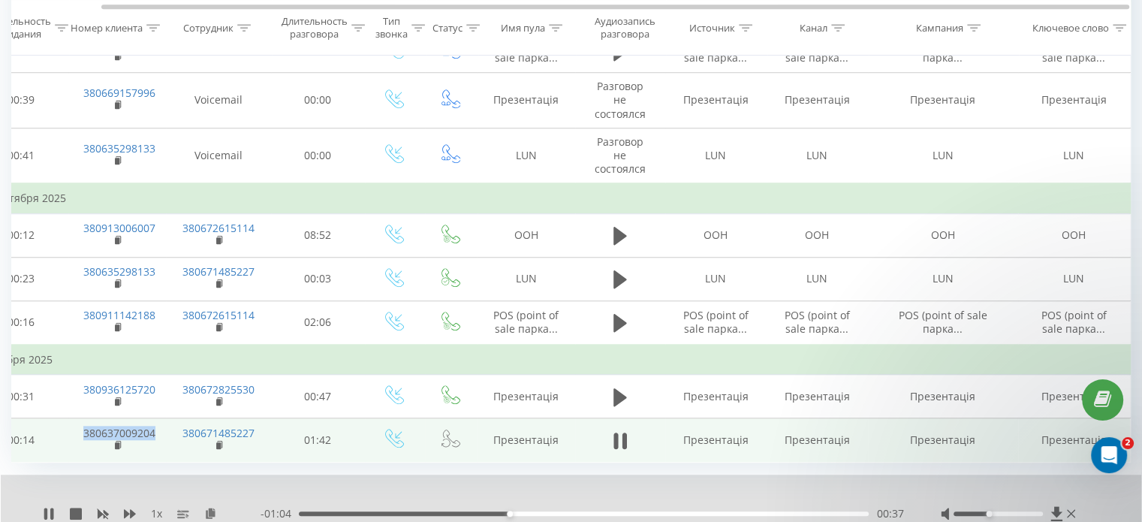
drag, startPoint x: 77, startPoint y: 380, endPoint x: 154, endPoint y: 380, distance: 77.3
click at [154, 418] on td "380637009204" at bounding box center [117, 440] width 98 height 44
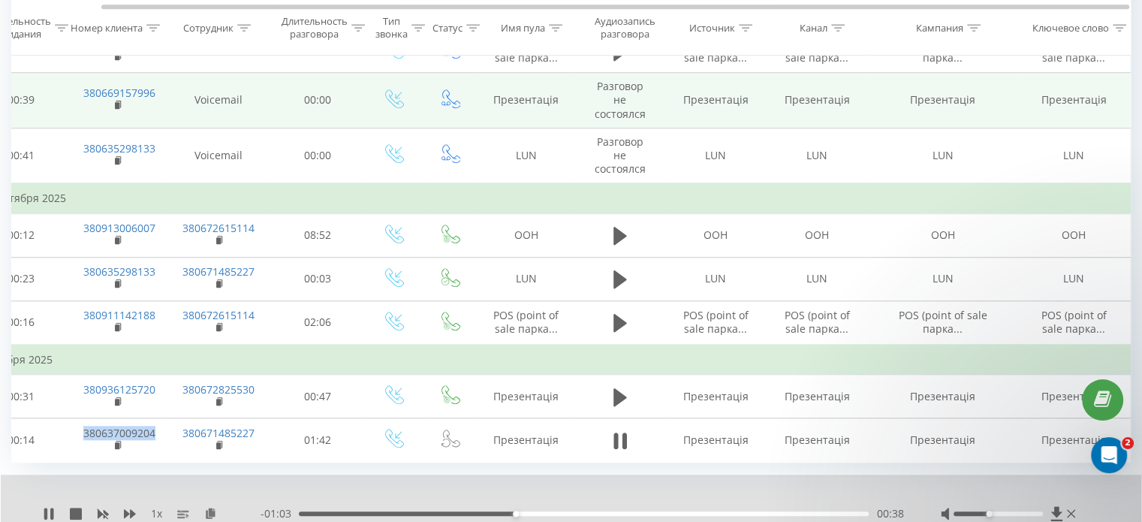
copy link "380637009204"
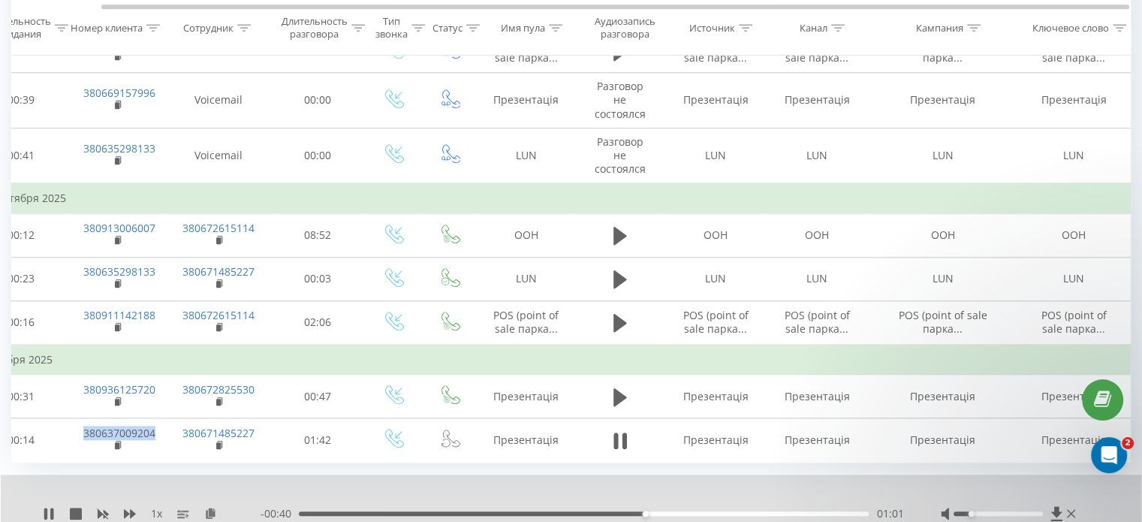
click at [975, 511] on div at bounding box center [997, 513] width 89 height 5
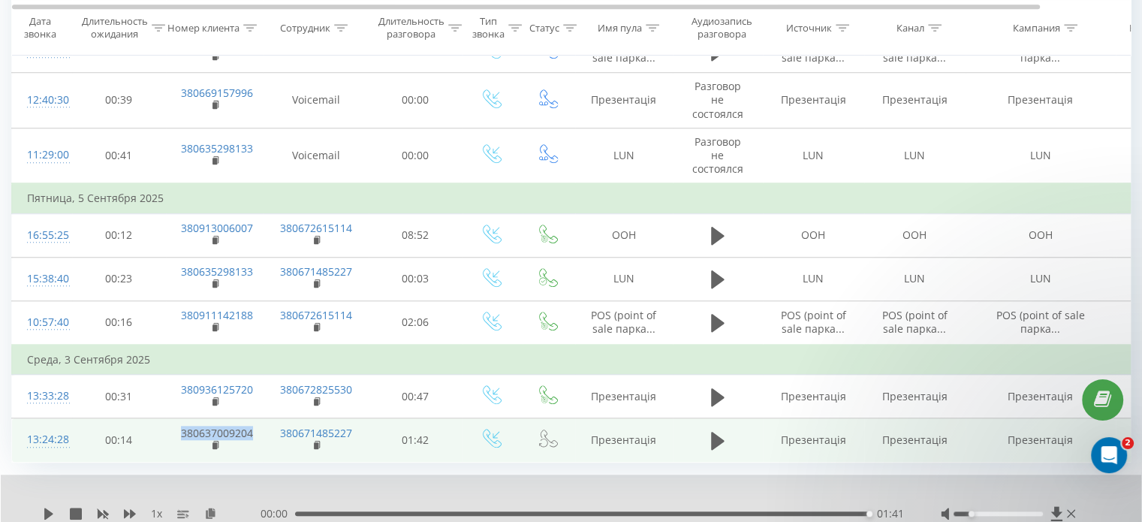
scroll to position [0, 3]
